Goal: Information Seeking & Learning: Find specific fact

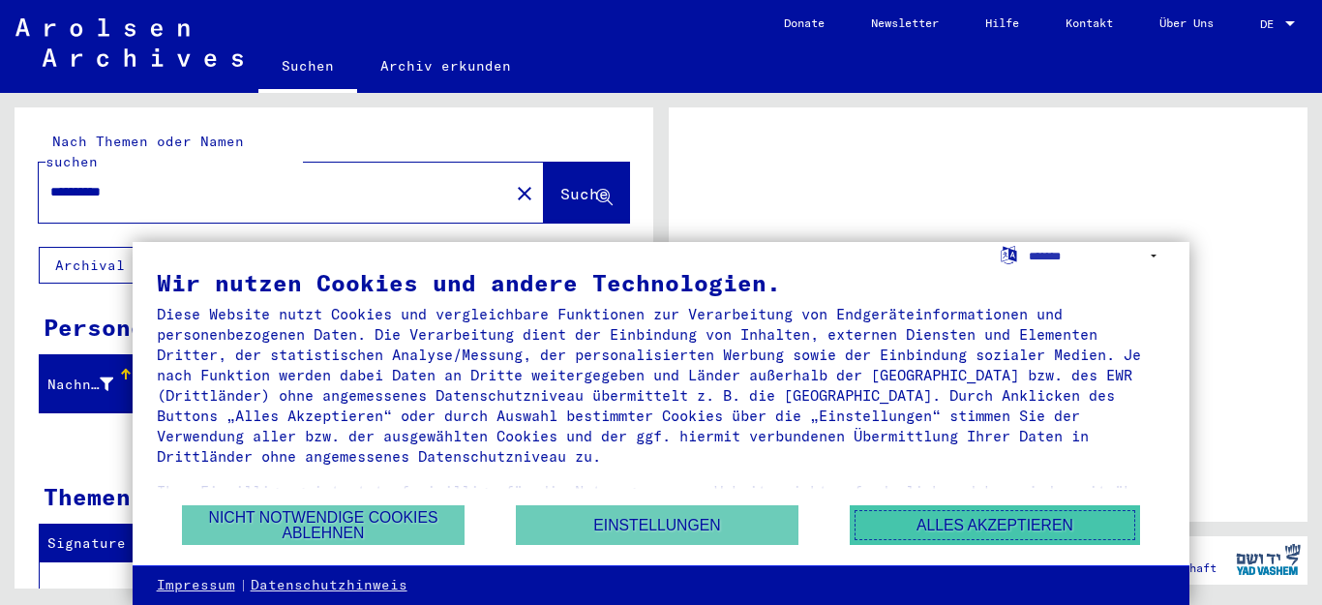
click at [946, 541] on button "Alles akzeptieren" at bounding box center [995, 525] width 290 height 40
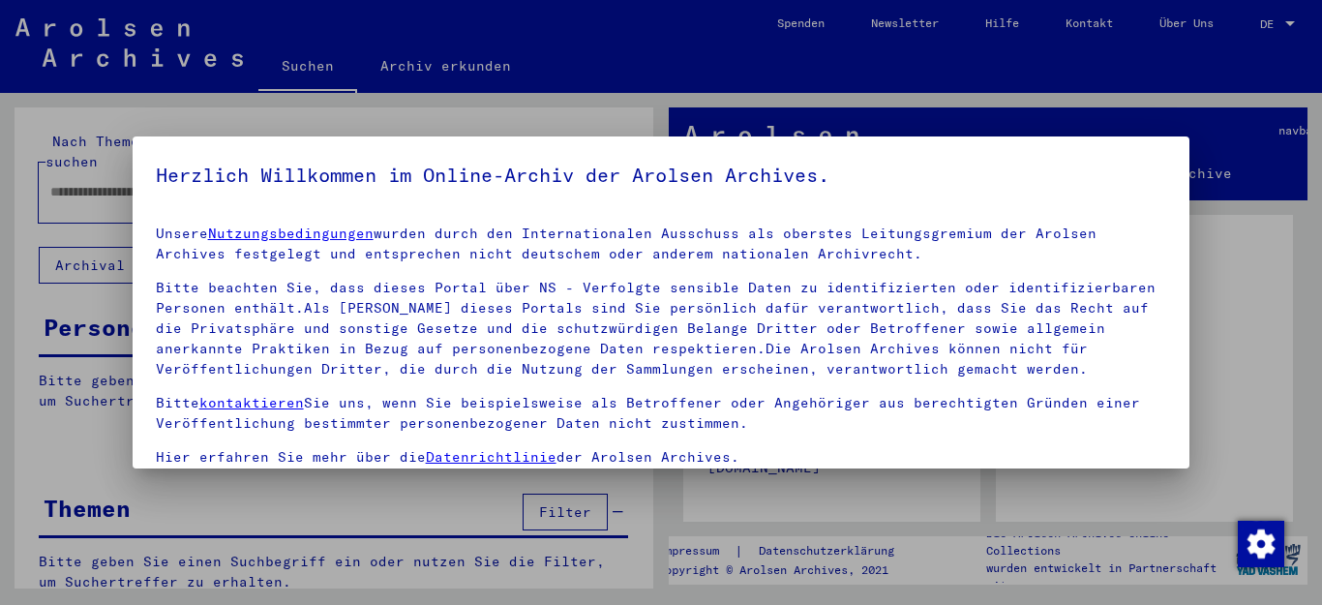
type input "**********"
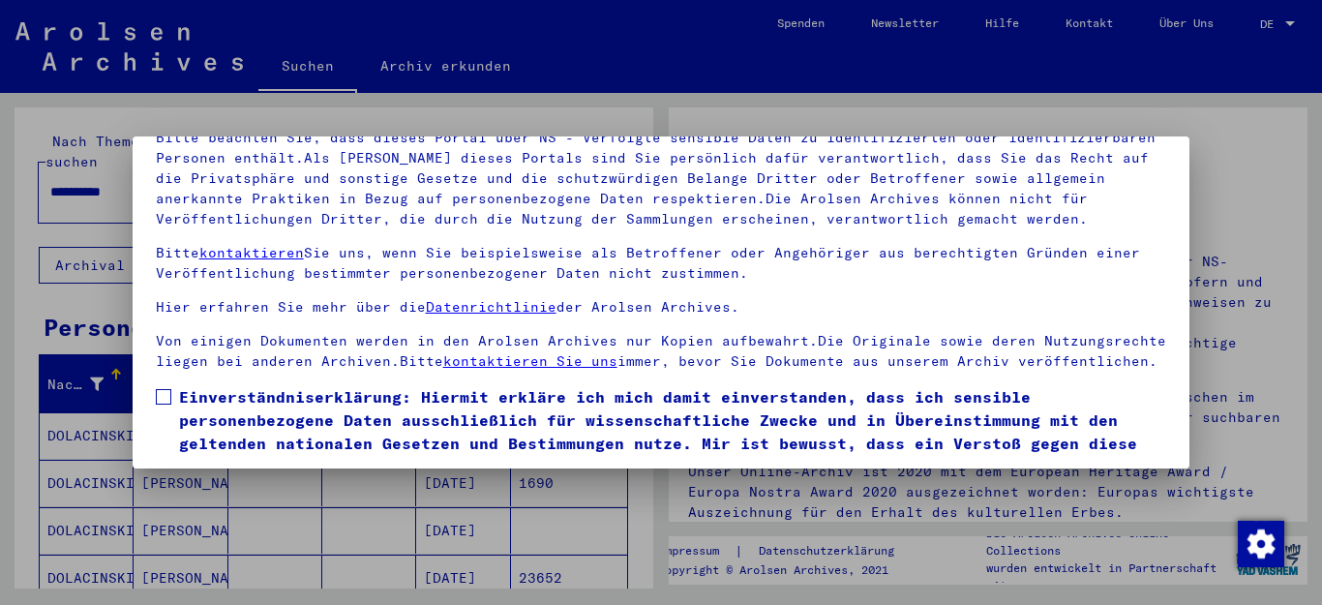
scroll to position [157, 0]
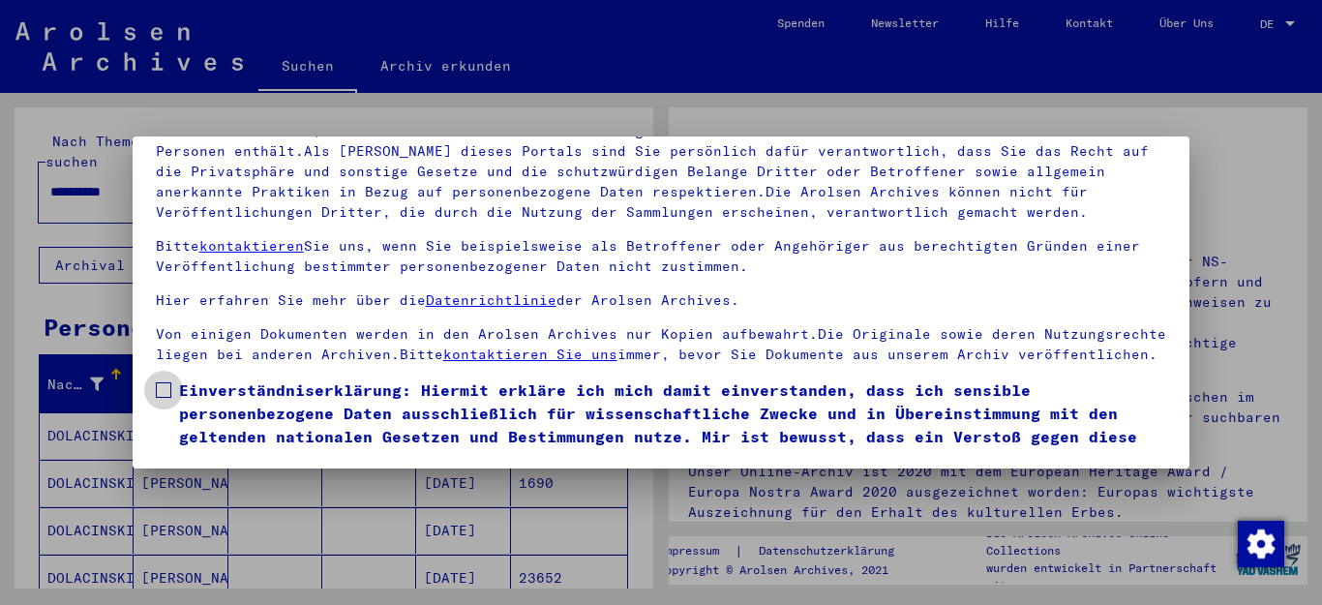
click at [166, 398] on span at bounding box center [163, 389] width 15 height 15
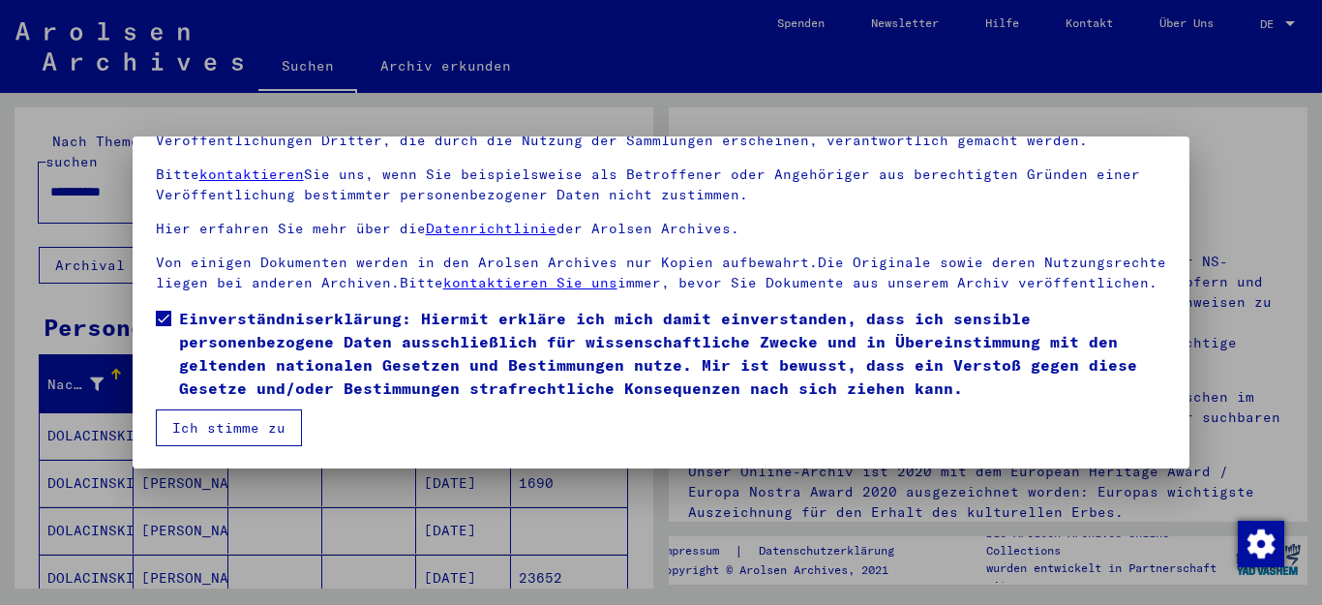
scroll to position [92, 0]
click at [194, 435] on button "Ich stimme zu" at bounding box center [229, 427] width 146 height 37
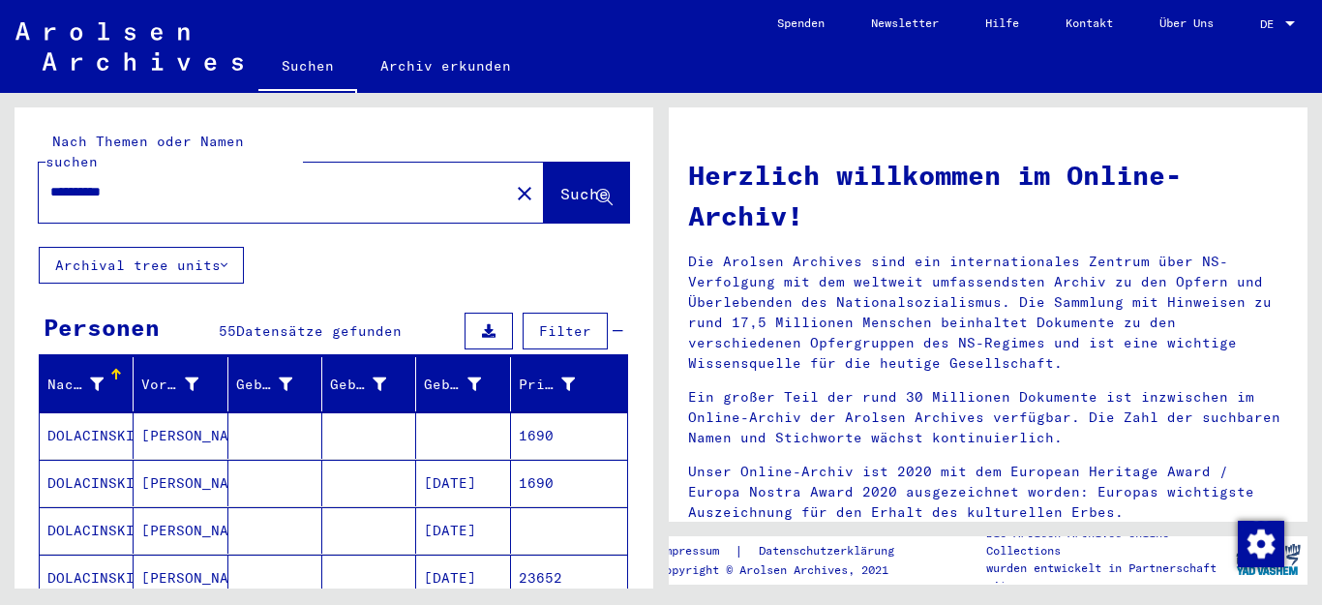
drag, startPoint x: 1321, startPoint y: 61, endPoint x: 1311, endPoint y: 14, distance: 48.4
click at [1311, 14] on mat-toolbar "Suchen Archiv erkunden Detailfragen/-infos zu den Dokumenten? Stelle hier einen…" at bounding box center [661, 46] width 1322 height 93
click at [1293, 22] on div at bounding box center [1290, 23] width 10 height 5
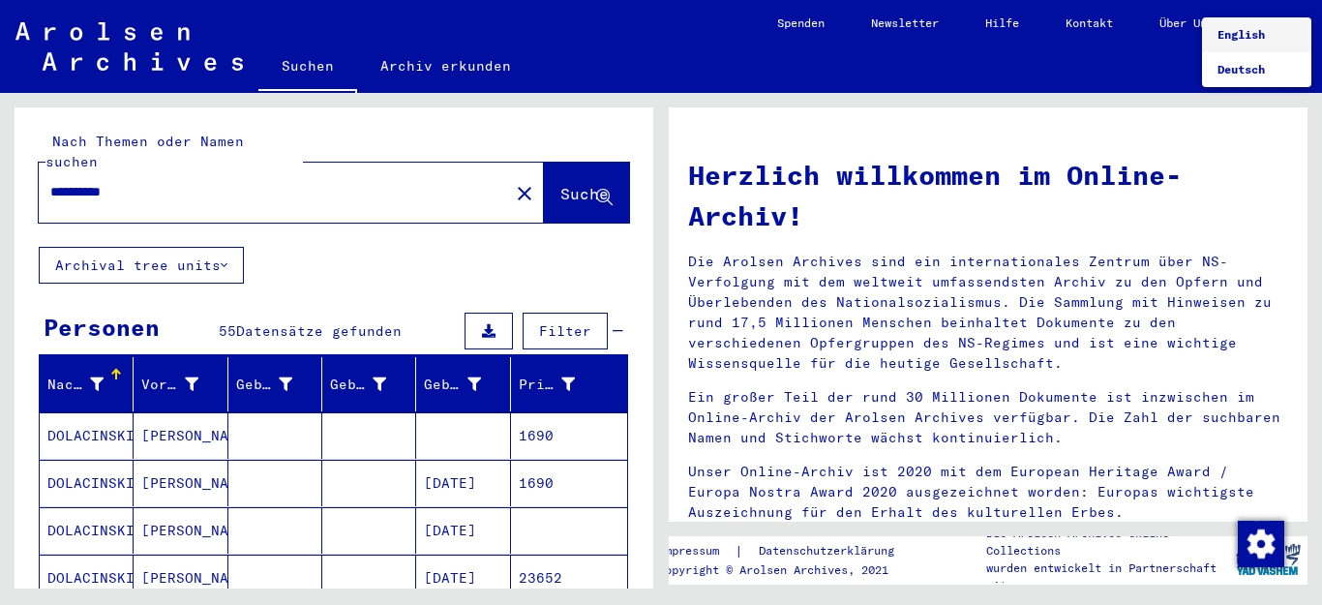
click at [1250, 44] on span "English" at bounding box center [1256, 34] width 78 height 35
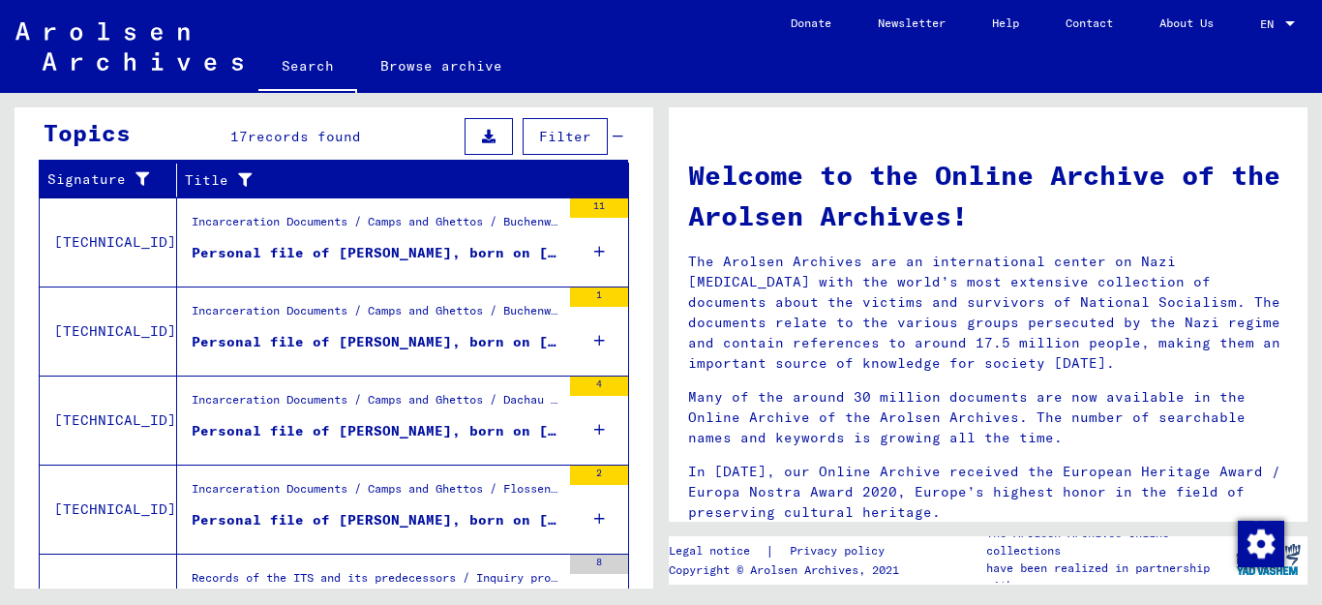
scroll to position [684, 0]
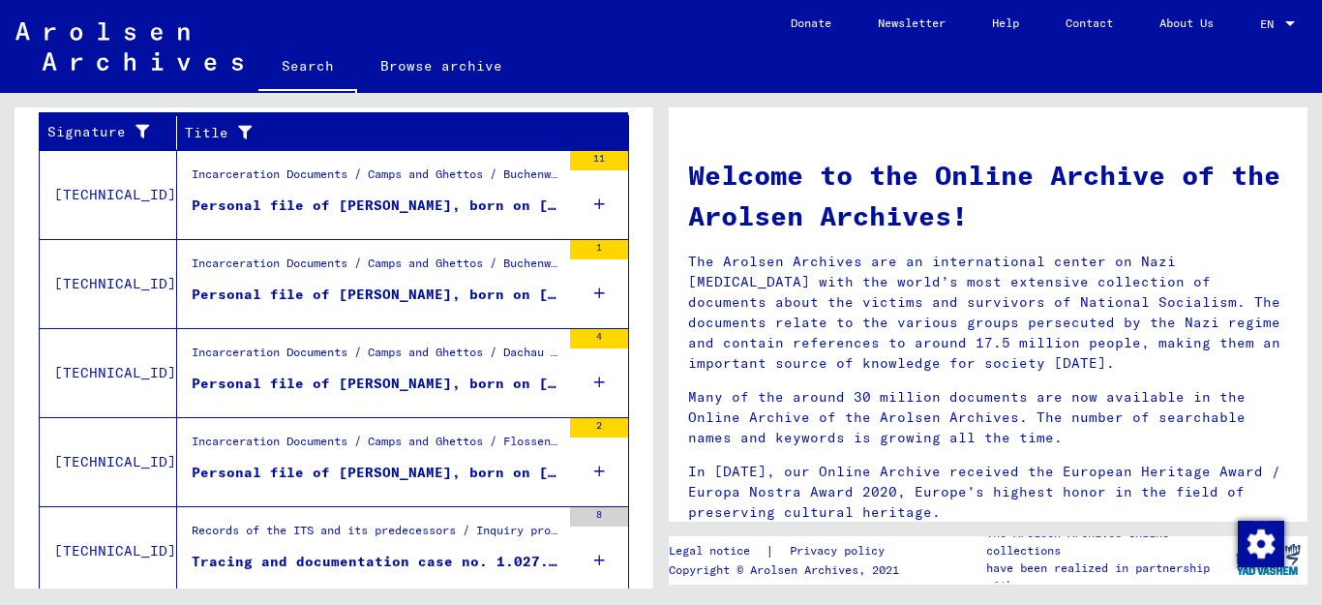
click at [399, 376] on div "Personal file of [PERSON_NAME], born on [DEMOGRAPHIC_DATA]" at bounding box center [376, 383] width 369 height 20
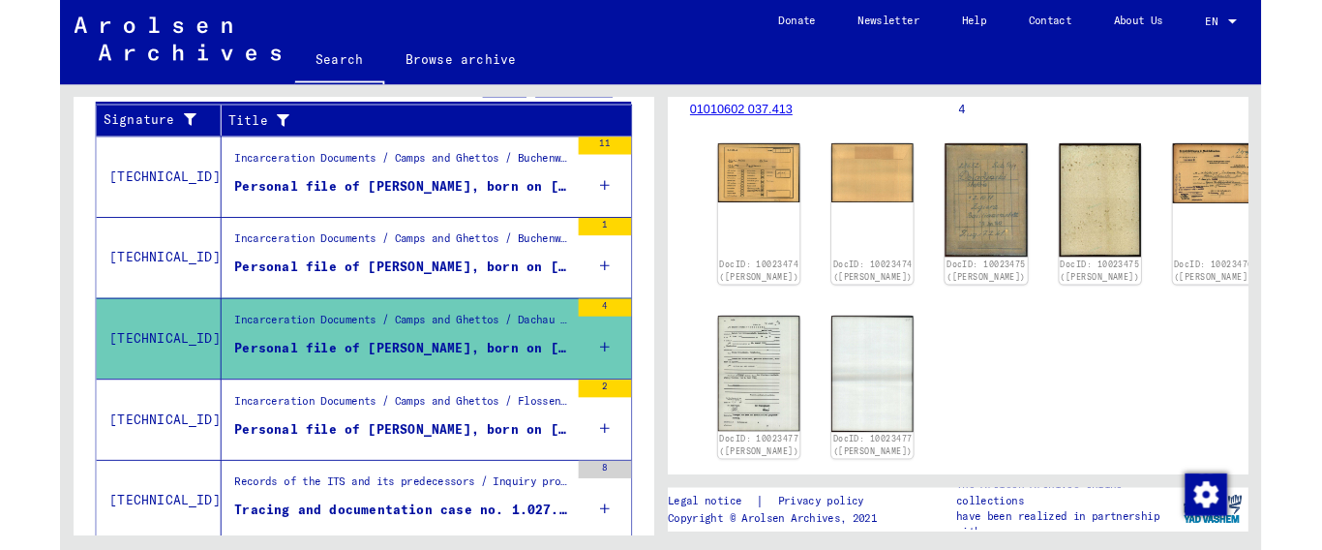
scroll to position [260, 0]
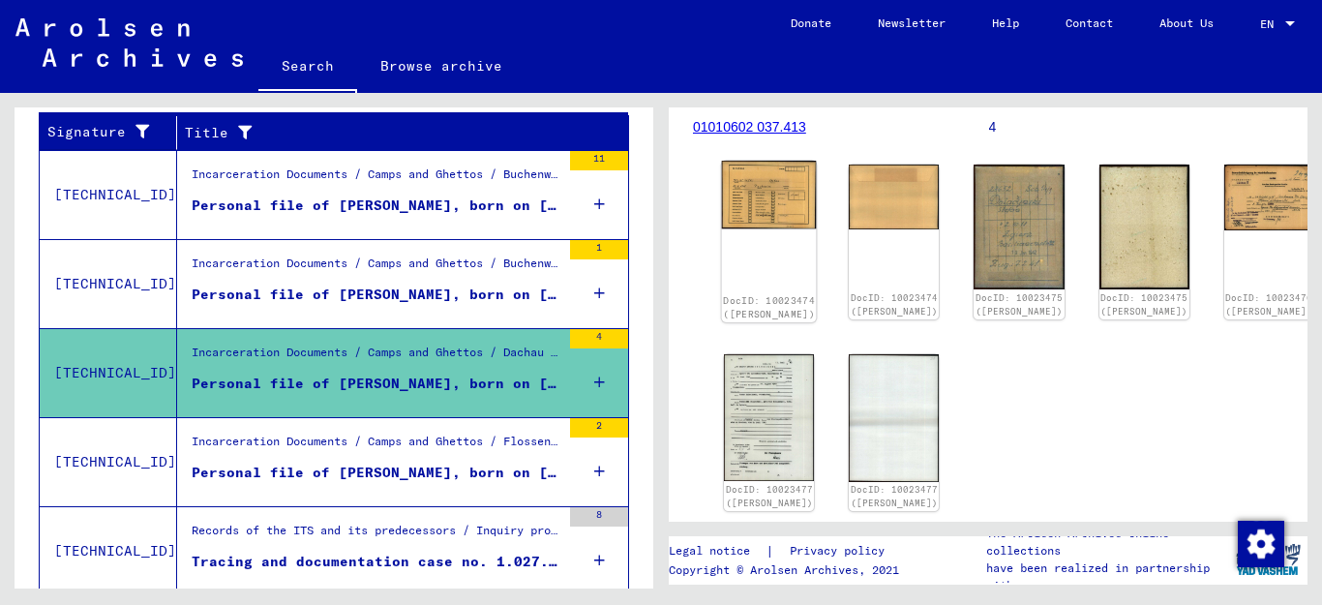
click at [747, 223] on img at bounding box center [769, 195] width 95 height 68
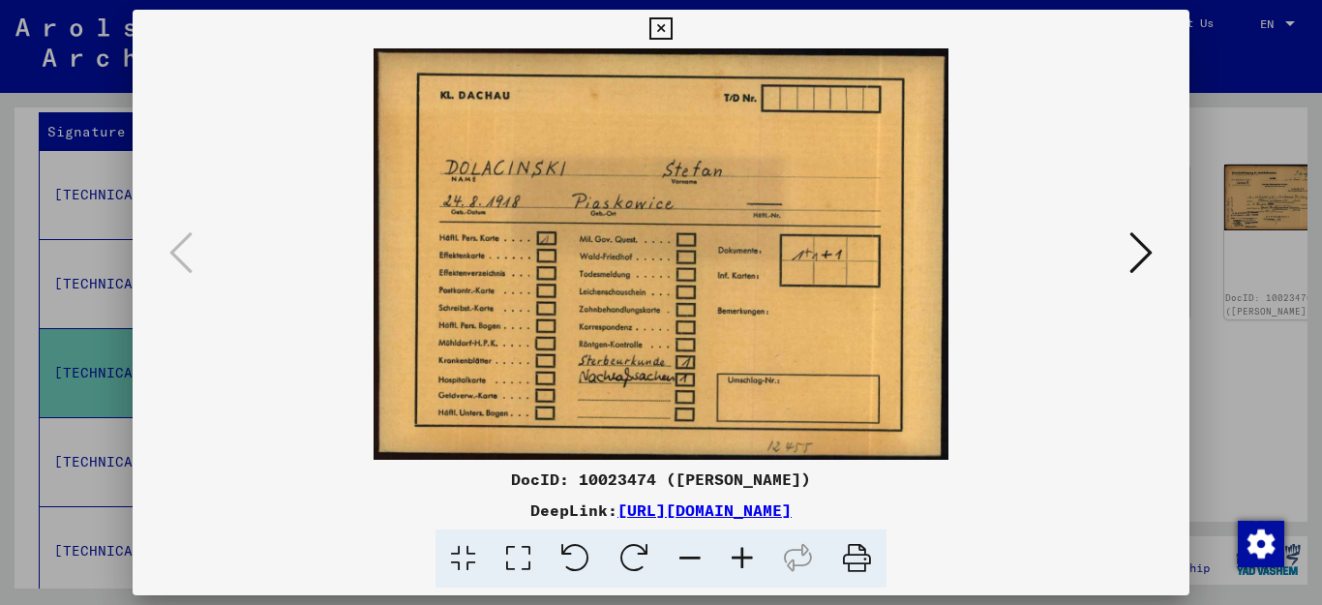
click at [701, 189] on img at bounding box center [661, 253] width 926 height 411
drag, startPoint x: 701, startPoint y: 189, endPoint x: 510, endPoint y: 382, distance: 272.3
click at [635, 247] on img at bounding box center [661, 253] width 926 height 411
drag, startPoint x: 510, startPoint y: 382, endPoint x: 747, endPoint y: 275, distance: 260.2
click at [747, 275] on img at bounding box center [661, 253] width 926 height 411
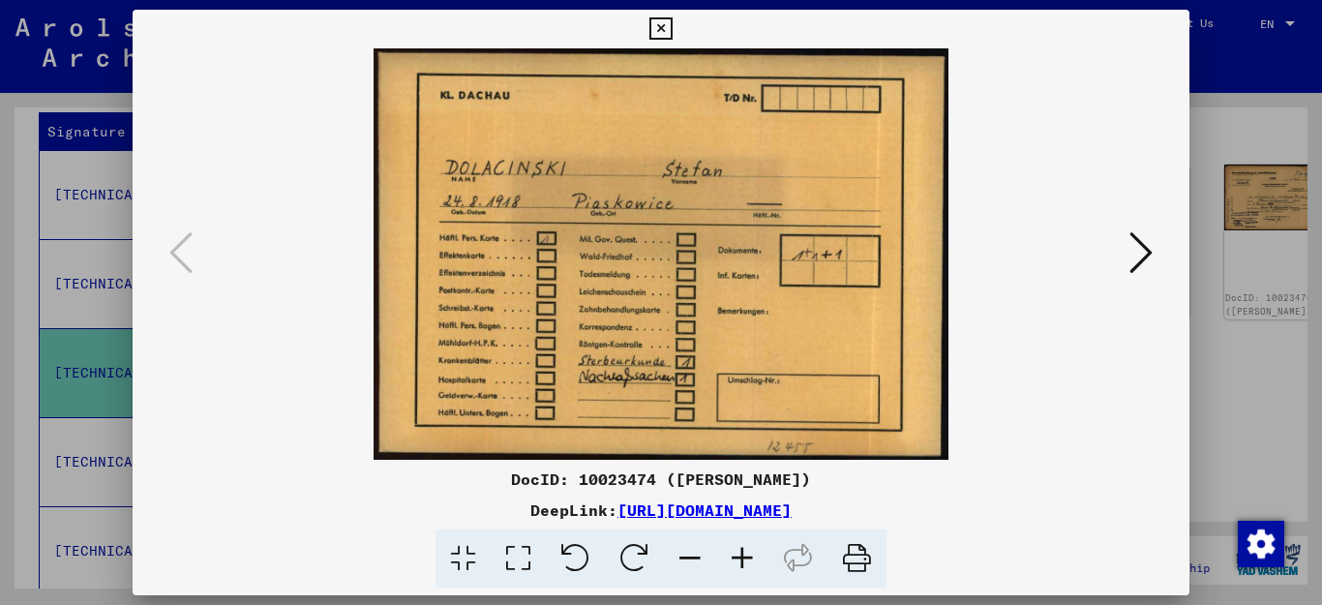
click at [770, 250] on img at bounding box center [661, 253] width 926 height 411
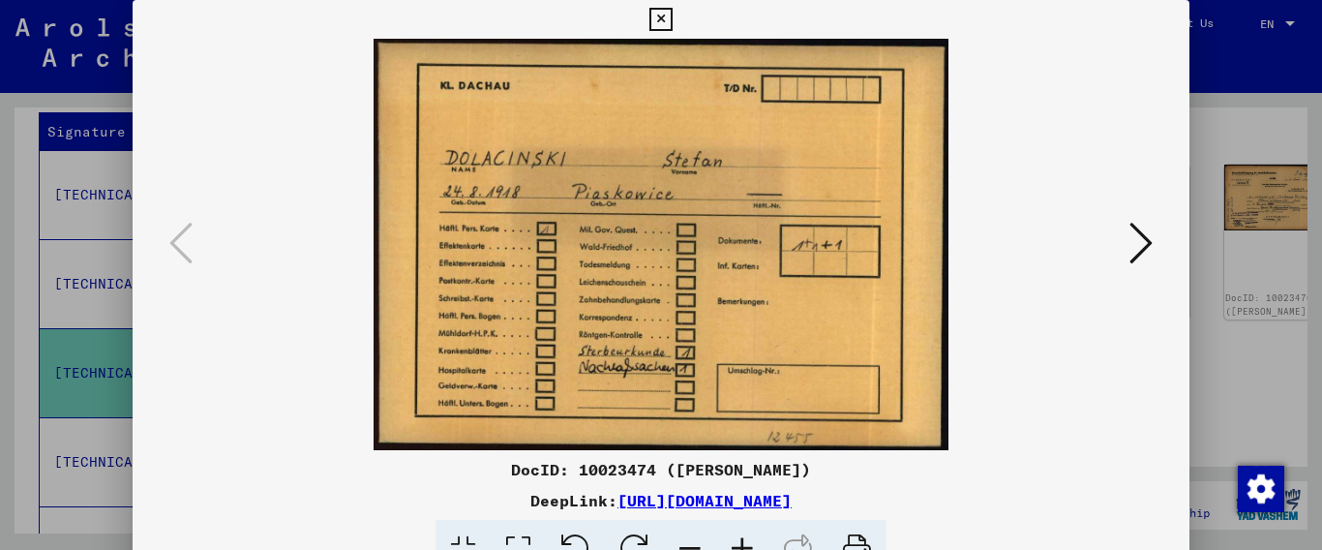
click at [1151, 235] on icon at bounding box center [1140, 243] width 23 height 46
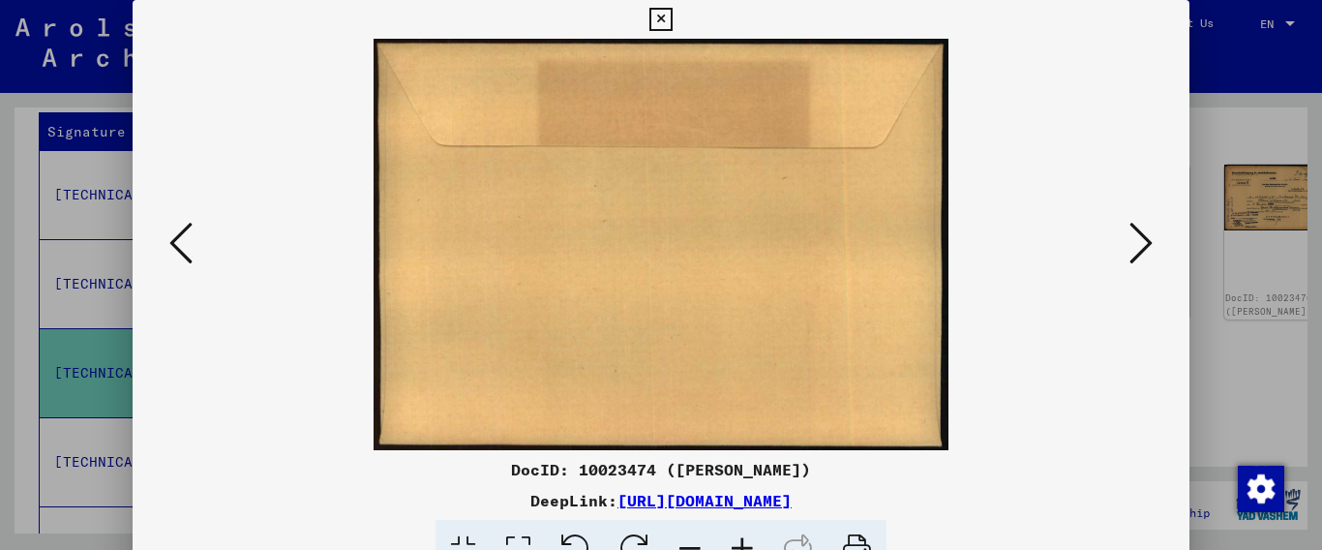
click at [1151, 235] on icon at bounding box center [1140, 243] width 23 height 46
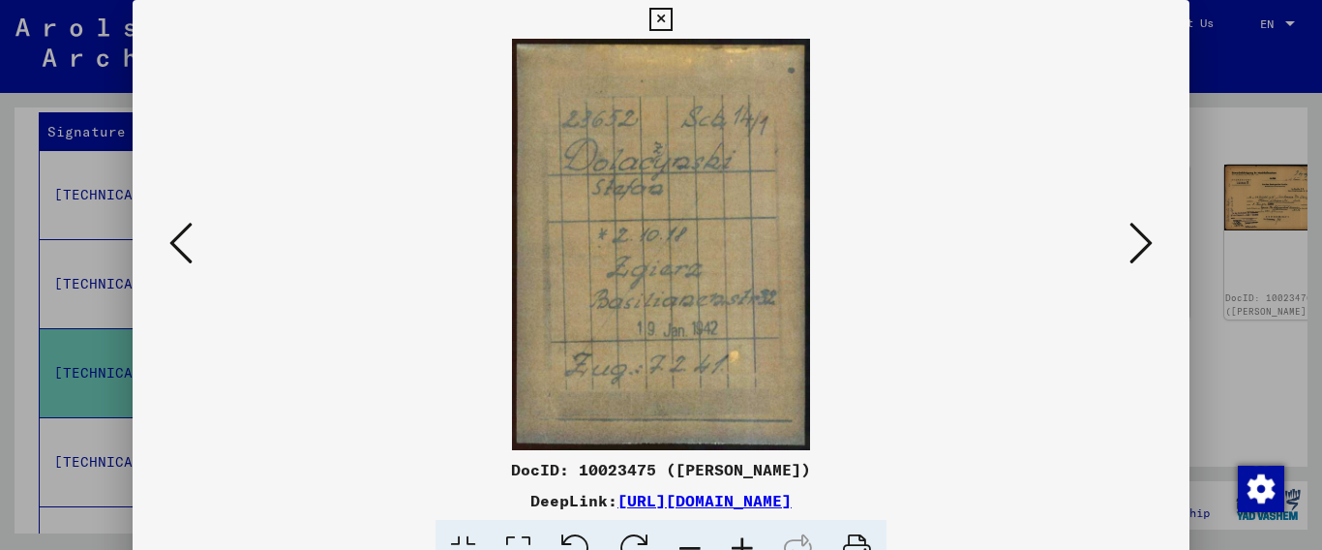
click at [680, 299] on img at bounding box center [661, 244] width 926 height 411
click at [182, 245] on icon at bounding box center [180, 243] width 23 height 46
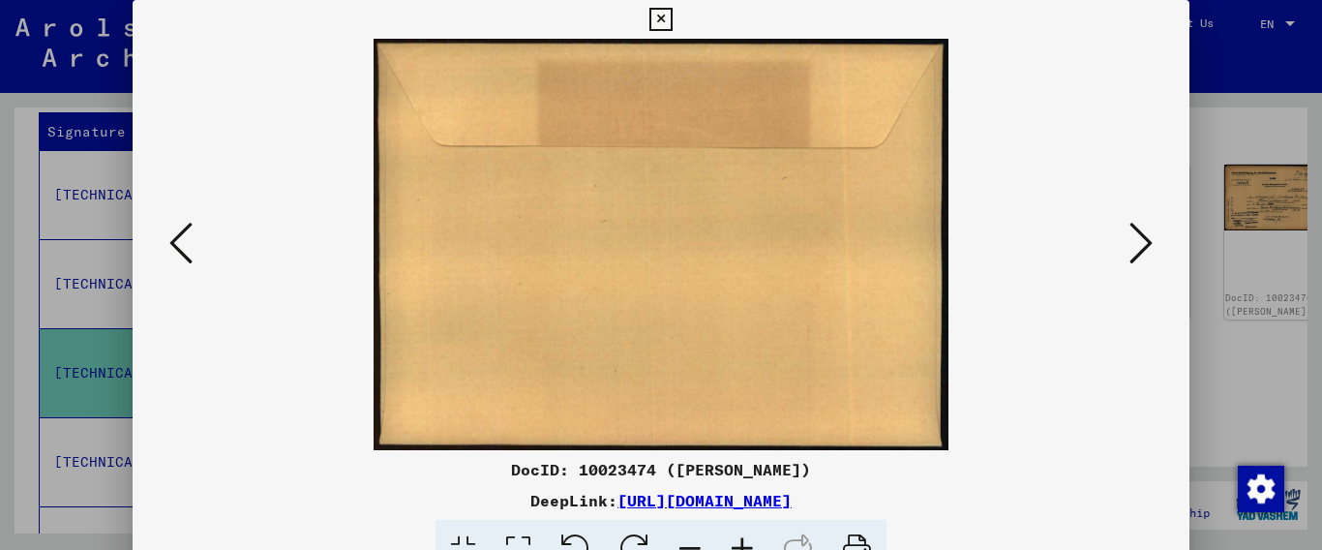
click at [182, 245] on icon at bounding box center [180, 243] width 23 height 46
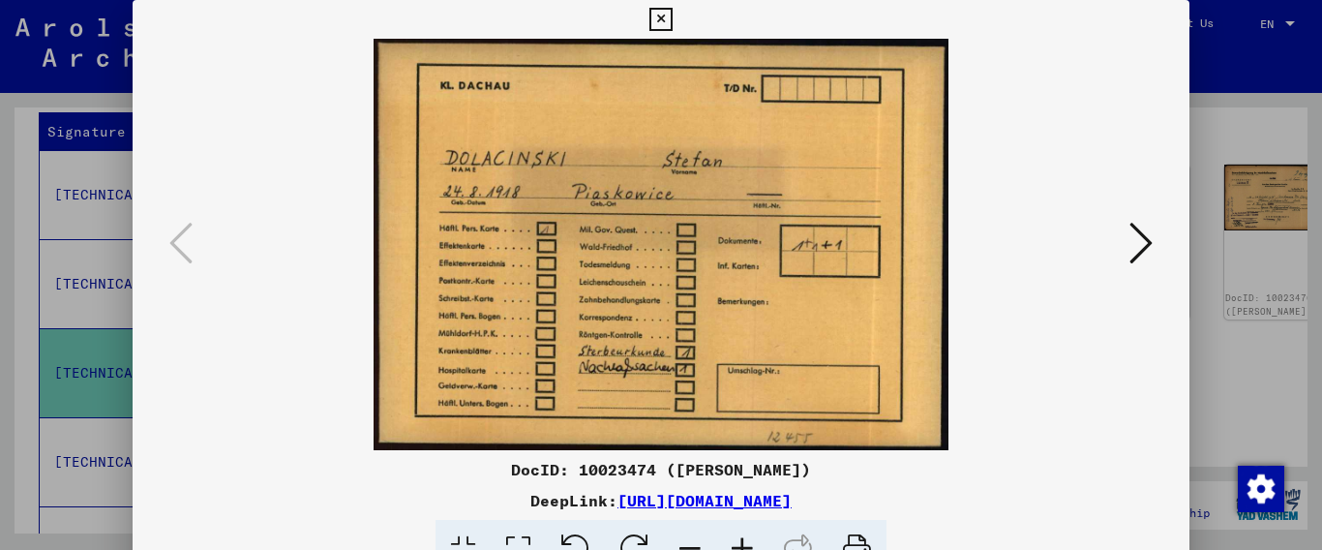
click at [1134, 248] on icon at bounding box center [1140, 243] width 23 height 46
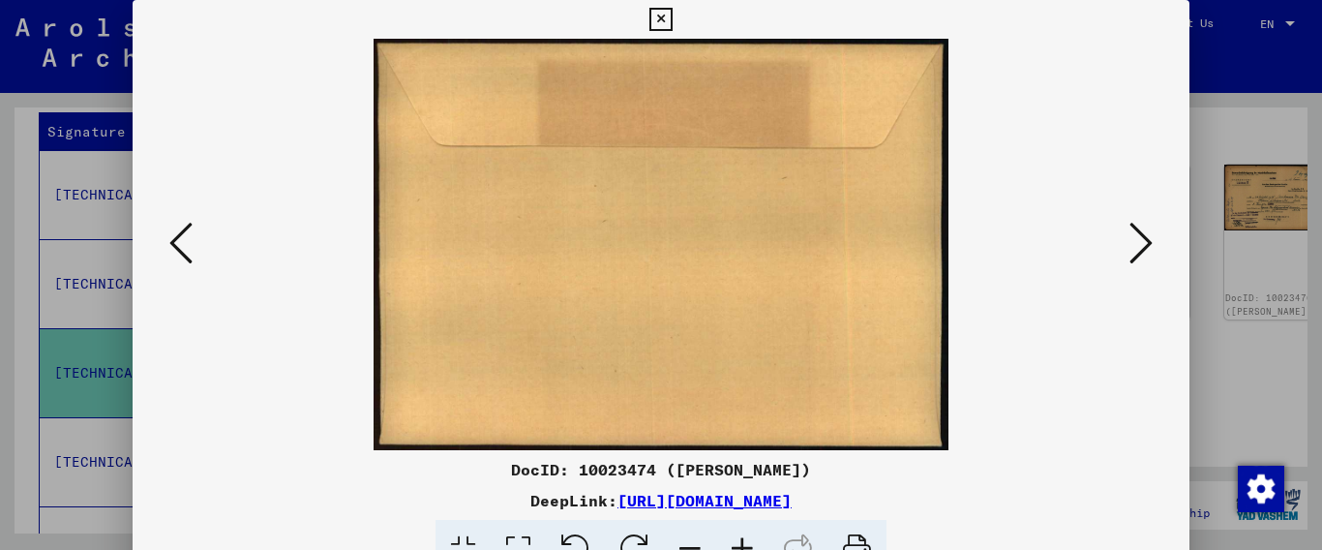
click at [1134, 248] on icon at bounding box center [1140, 243] width 23 height 46
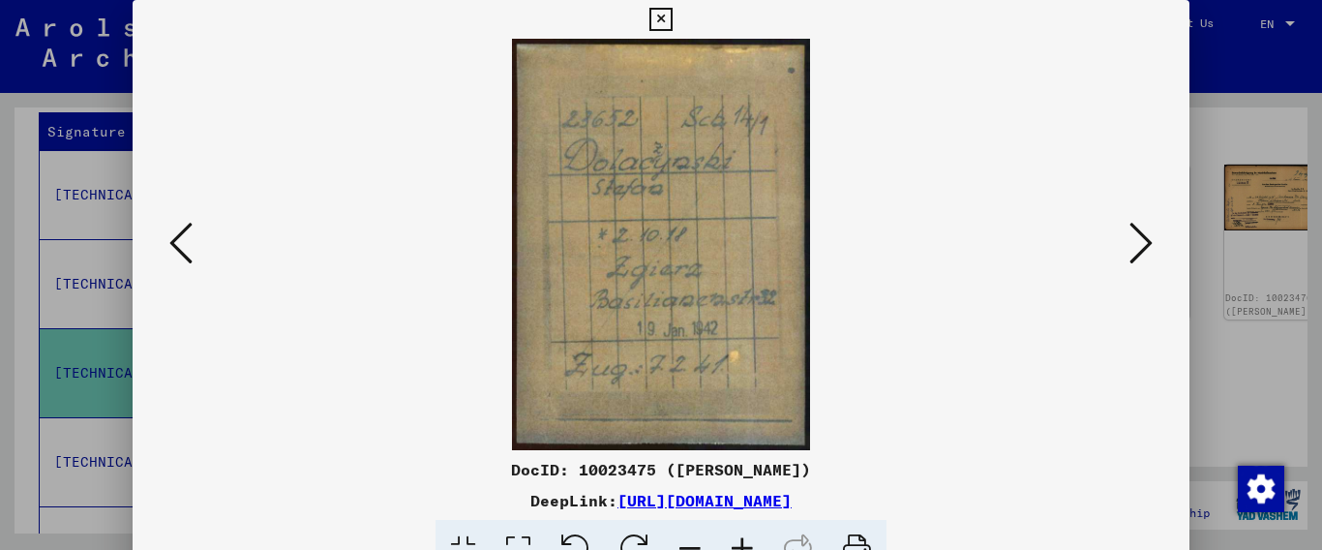
click at [1134, 248] on icon at bounding box center [1140, 243] width 23 height 46
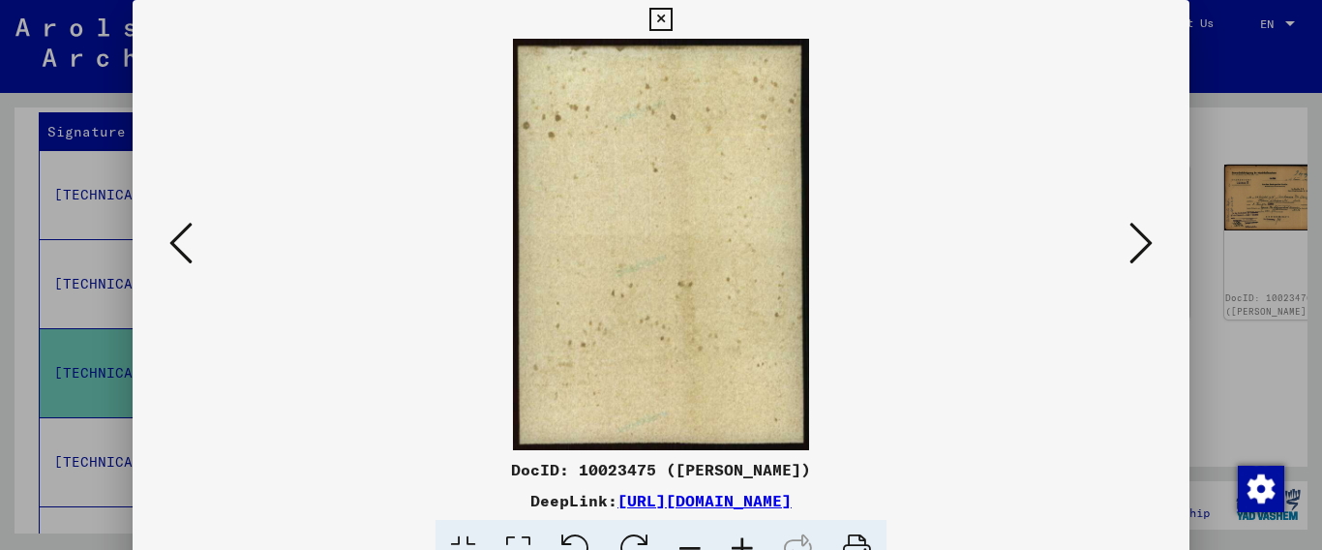
click at [1134, 248] on icon at bounding box center [1140, 243] width 23 height 46
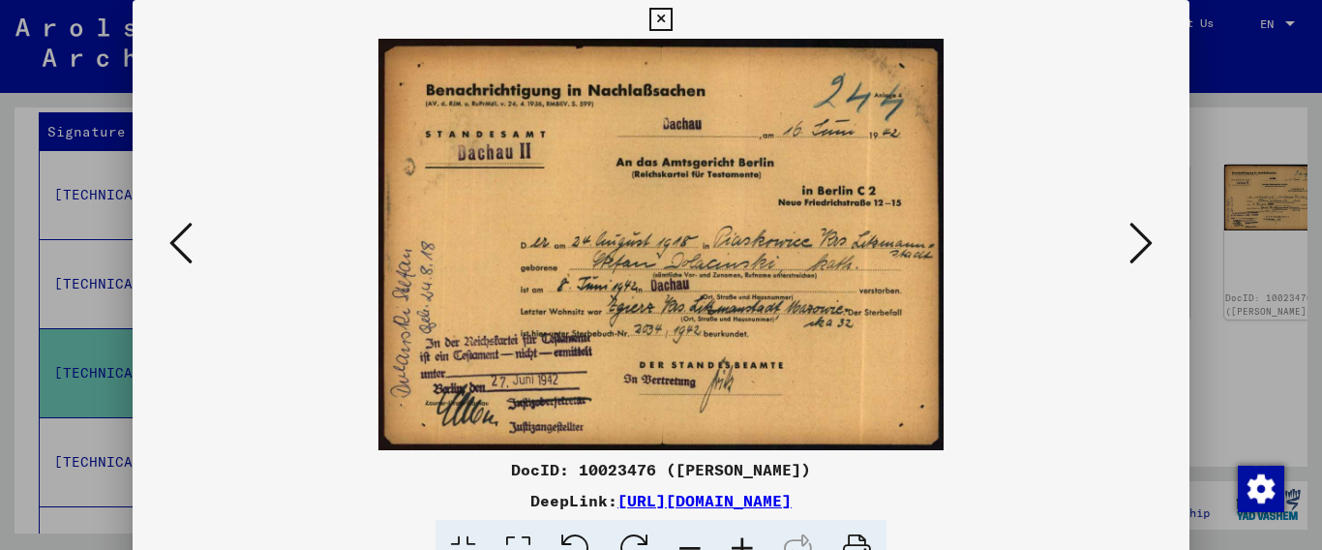
click at [1147, 246] on icon at bounding box center [1140, 243] width 23 height 46
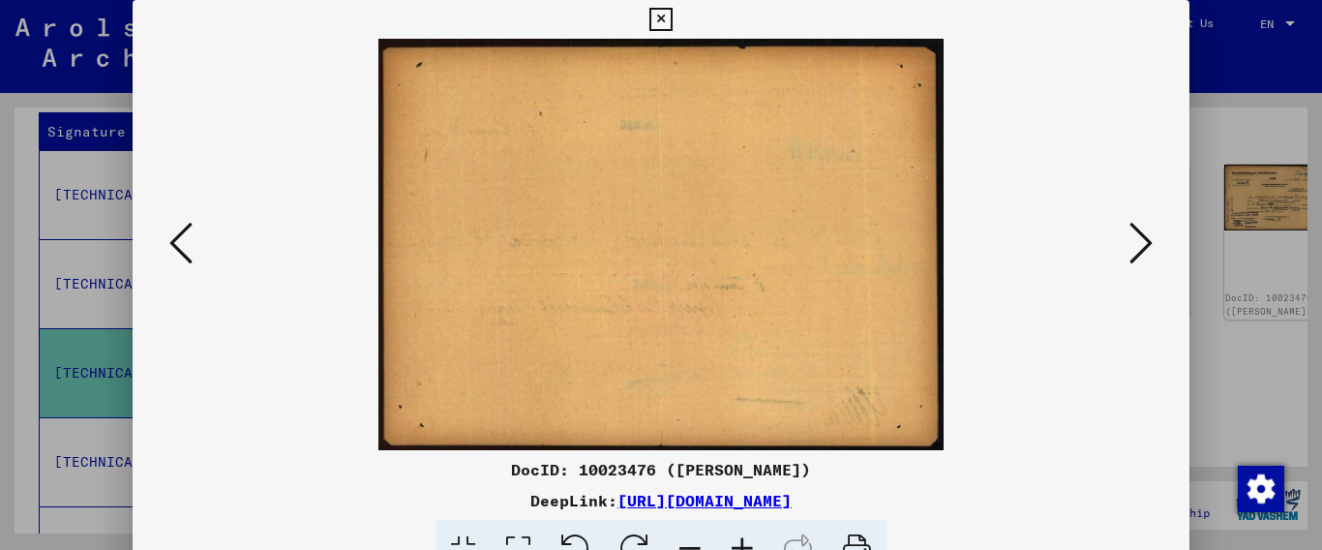
click at [1147, 247] on icon at bounding box center [1140, 243] width 23 height 46
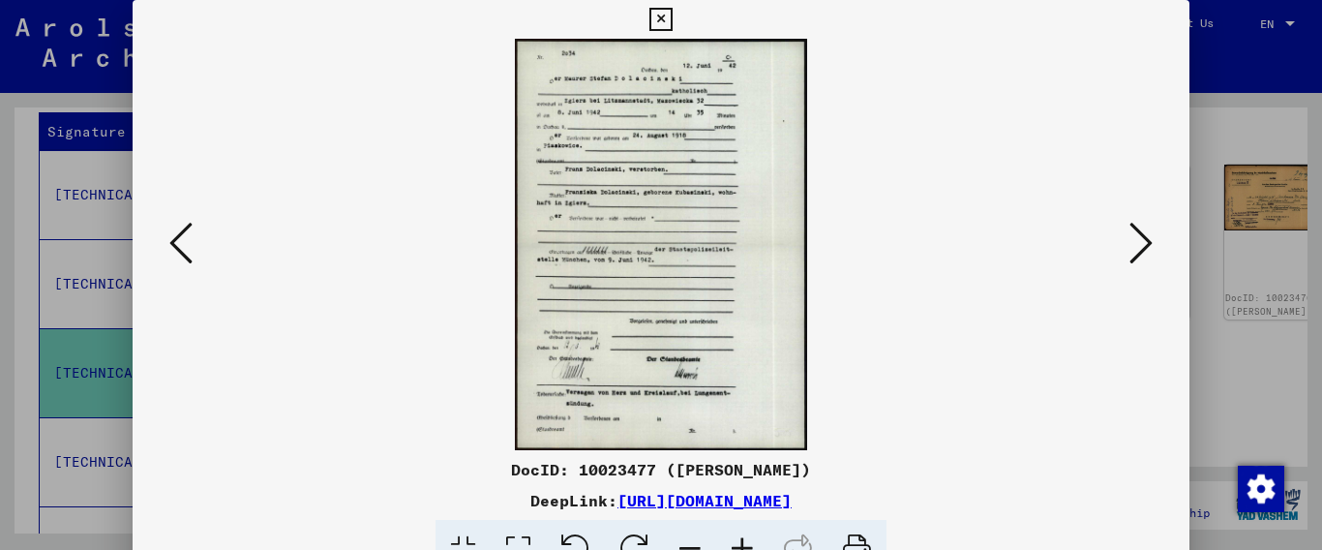
click at [1145, 257] on icon at bounding box center [1140, 243] width 23 height 46
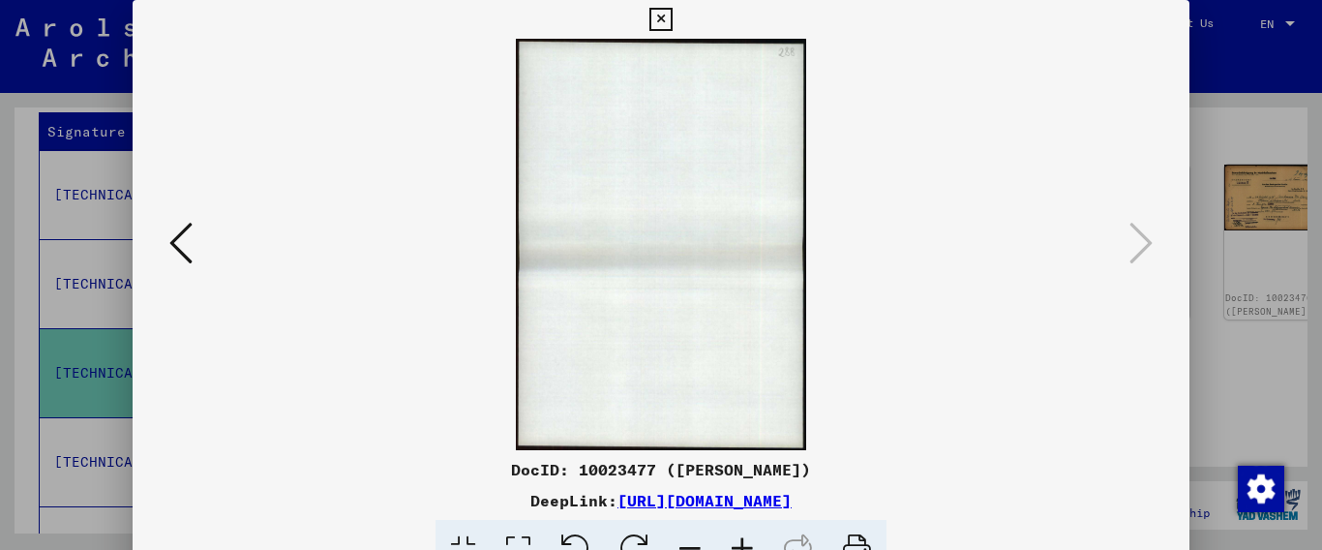
click at [1145, 257] on icon at bounding box center [1140, 243] width 23 height 46
click at [671, 18] on icon at bounding box center [660, 19] width 22 height 23
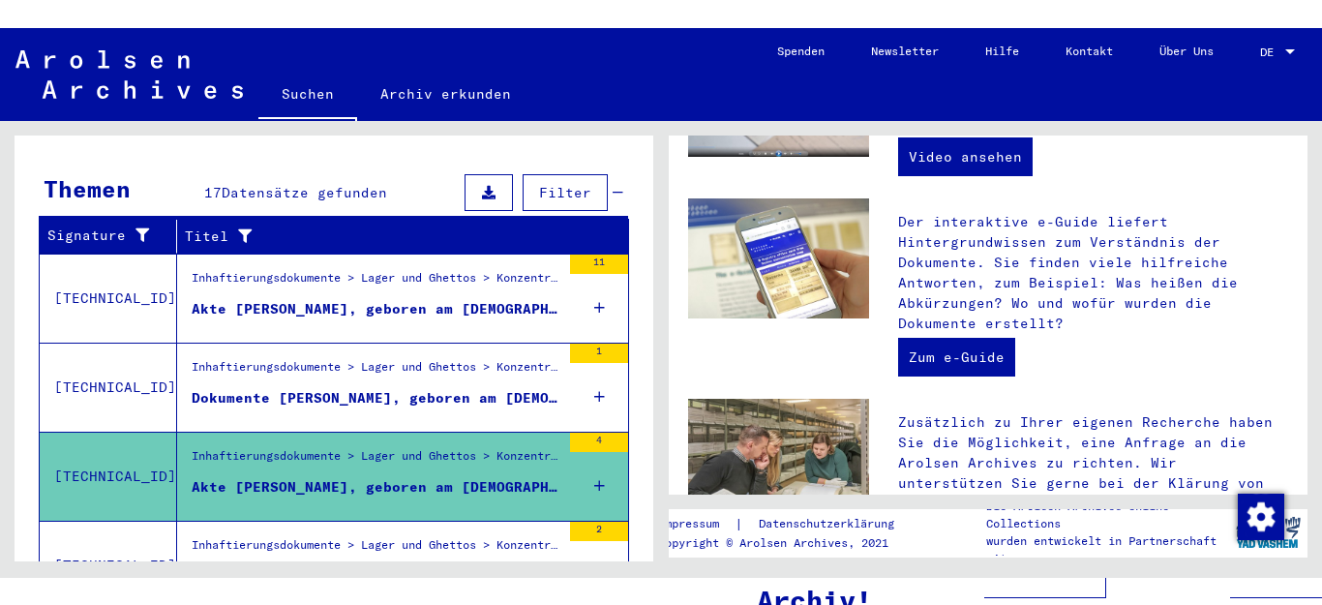
scroll to position [282, 0]
